Goal: Information Seeking & Learning: Learn about a topic

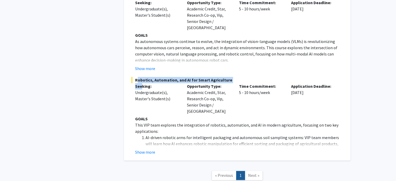
scroll to position [784, 0]
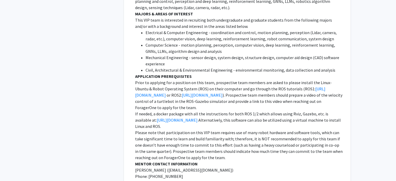
scroll to position [538, 0]
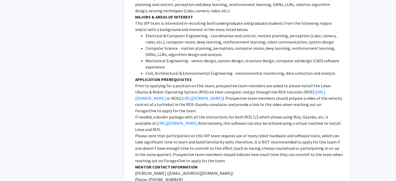
click at [242, 87] on p "Prior to applying for a position on this team, prospective team members are ask…" at bounding box center [239, 97] width 208 height 31
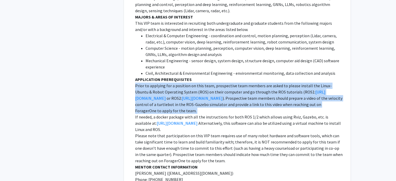
click at [242, 87] on p "Prior to applying for a position on this team, prospective team members are ask…" at bounding box center [239, 97] width 208 height 31
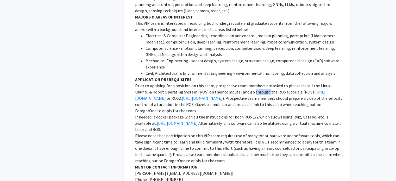
click at [242, 87] on p "Prior to applying for a position on this team, prospective team members are ask…" at bounding box center [239, 97] width 208 height 31
click at [259, 93] on p "Prior to applying for a position on this team, prospective team members are ask…" at bounding box center [239, 97] width 208 height 31
click at [201, 95] on link "[URL][DOMAIN_NAME]" at bounding box center [202, 97] width 41 height 5
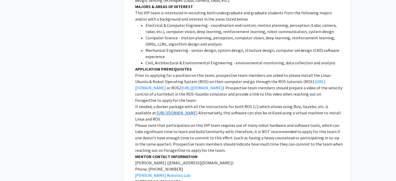
scroll to position [554, 0]
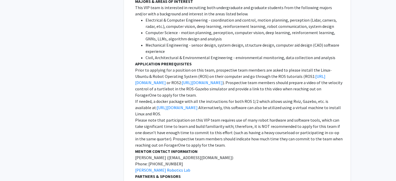
click at [240, 80] on p "Prior to applying for a position on this team, prospective team members are ask…" at bounding box center [239, 82] width 208 height 31
click at [243, 74] on p "Prior to applying for a position on this team, prospective team members are ask…" at bounding box center [239, 82] width 208 height 31
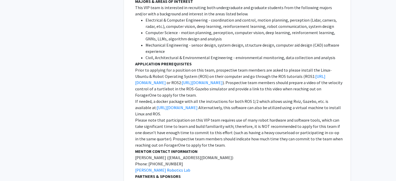
click at [246, 71] on p "Prior to applying for a position on this team, prospective team members are ask…" at bounding box center [239, 82] width 208 height 31
